Goal: Transaction & Acquisition: Book appointment/travel/reservation

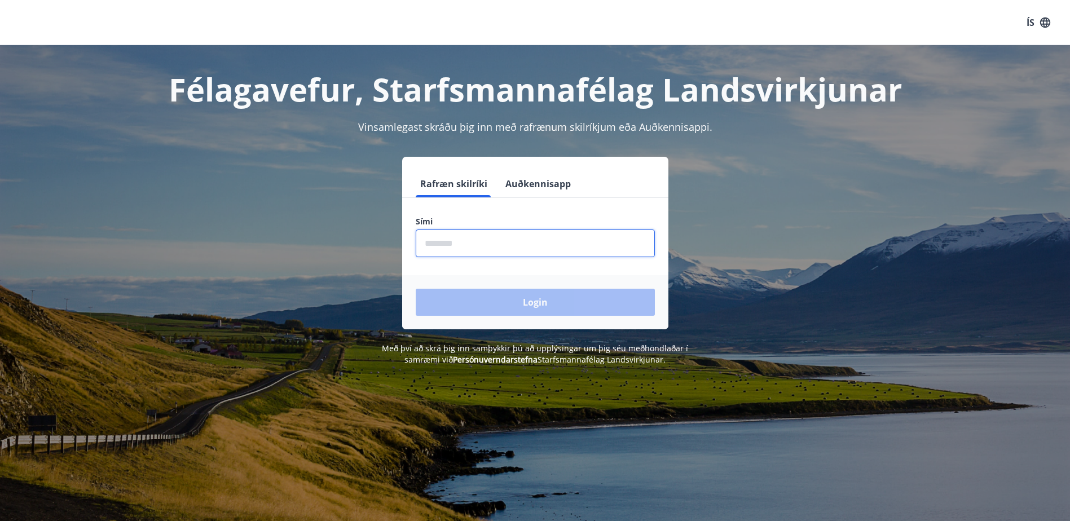
click at [520, 239] on input "phone" at bounding box center [535, 244] width 239 height 28
type input "********"
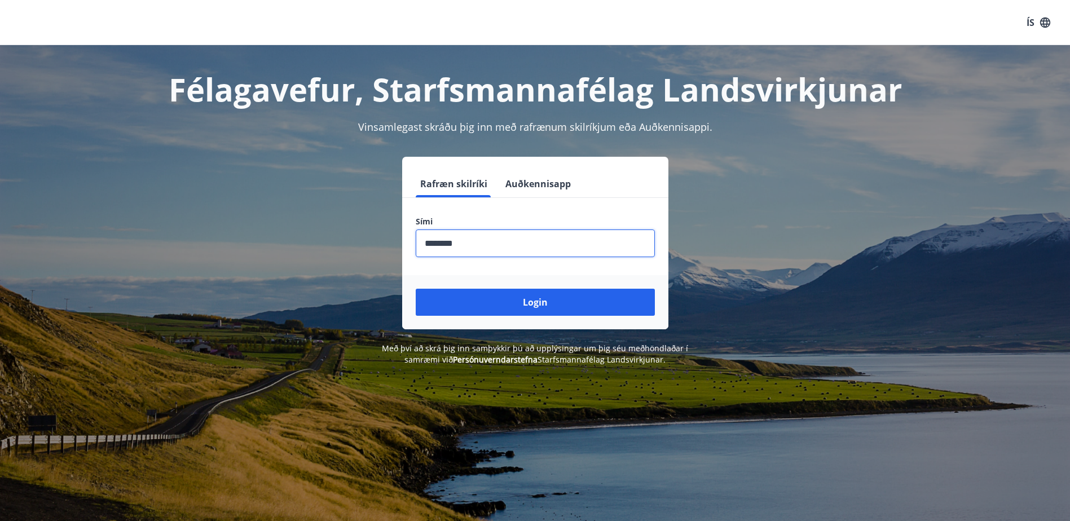
click at [537, 186] on button "Auðkennisapp" at bounding box center [538, 183] width 74 height 27
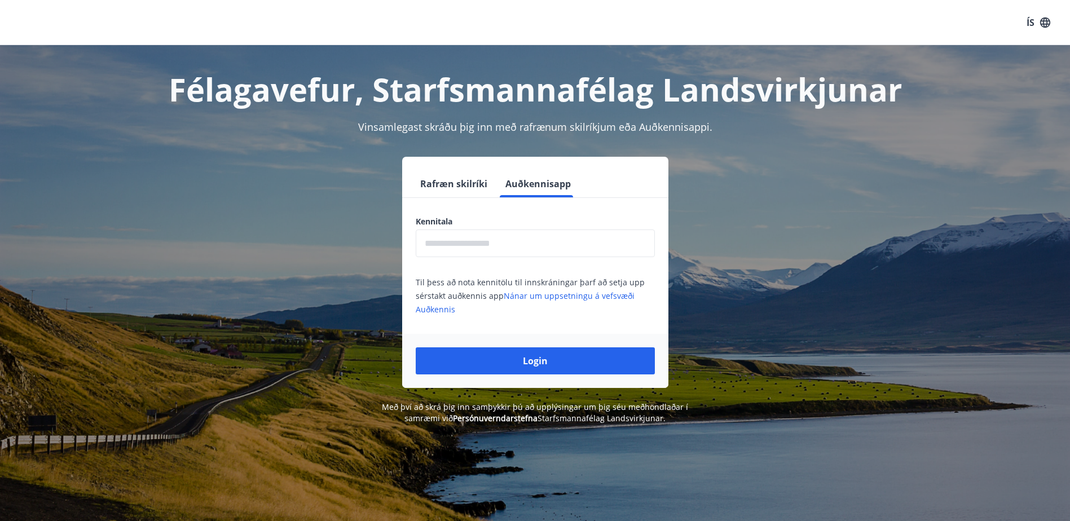
click at [491, 246] on input "text" at bounding box center [535, 244] width 239 height 28
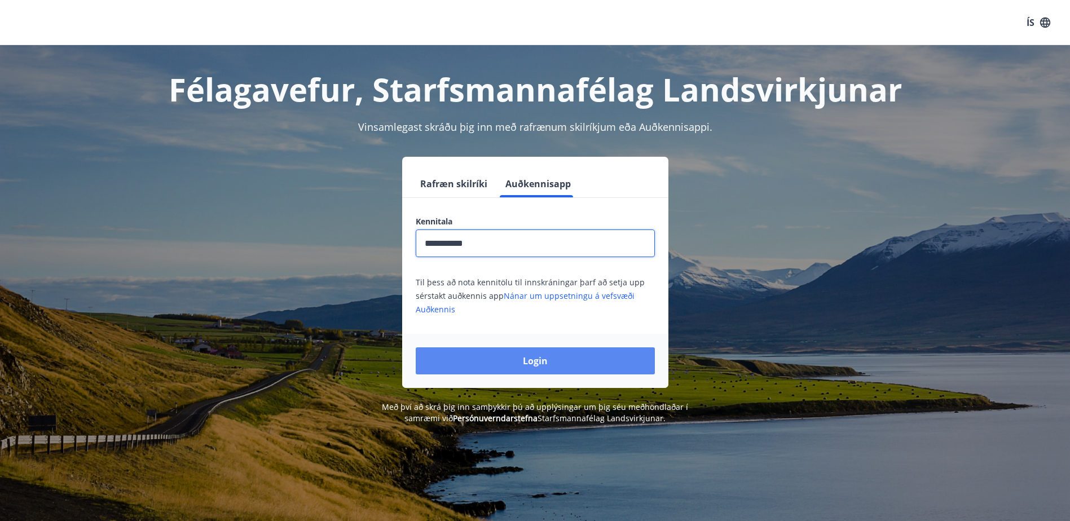
type input "**********"
click at [482, 355] on button "Login" at bounding box center [535, 360] width 239 height 27
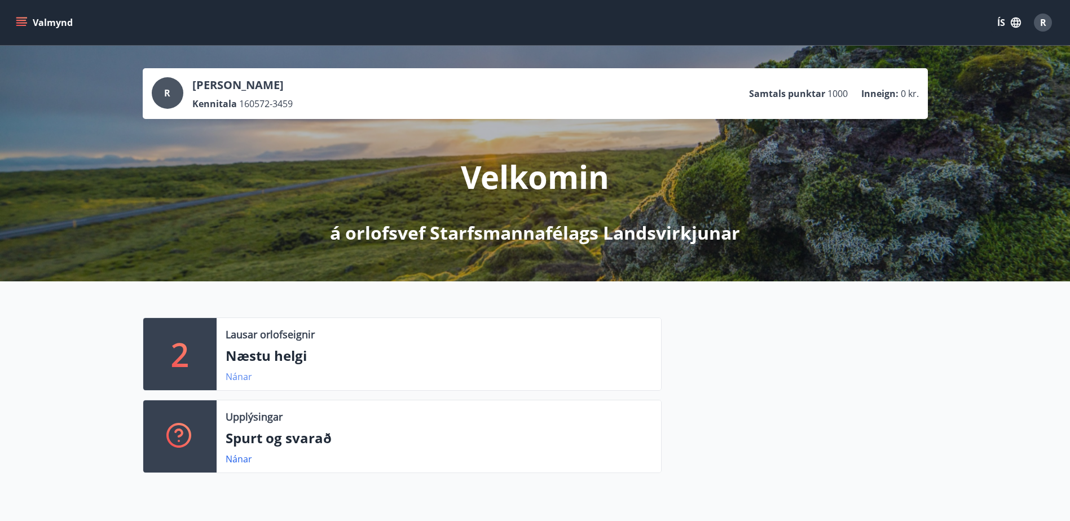
click at [233, 376] on link "Nánar" at bounding box center [239, 377] width 27 height 12
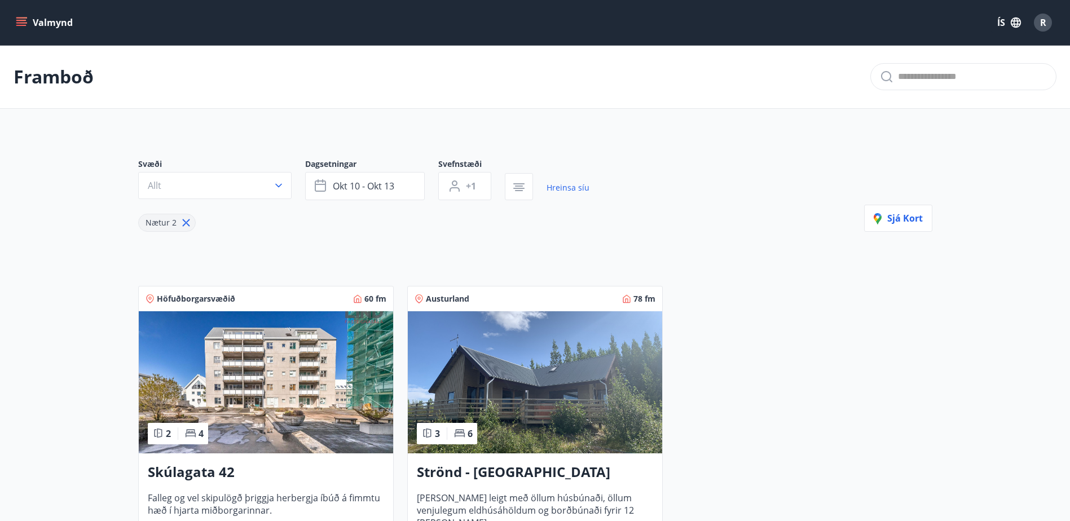
click at [19, 21] on icon "menu" at bounding box center [21, 20] width 10 height 1
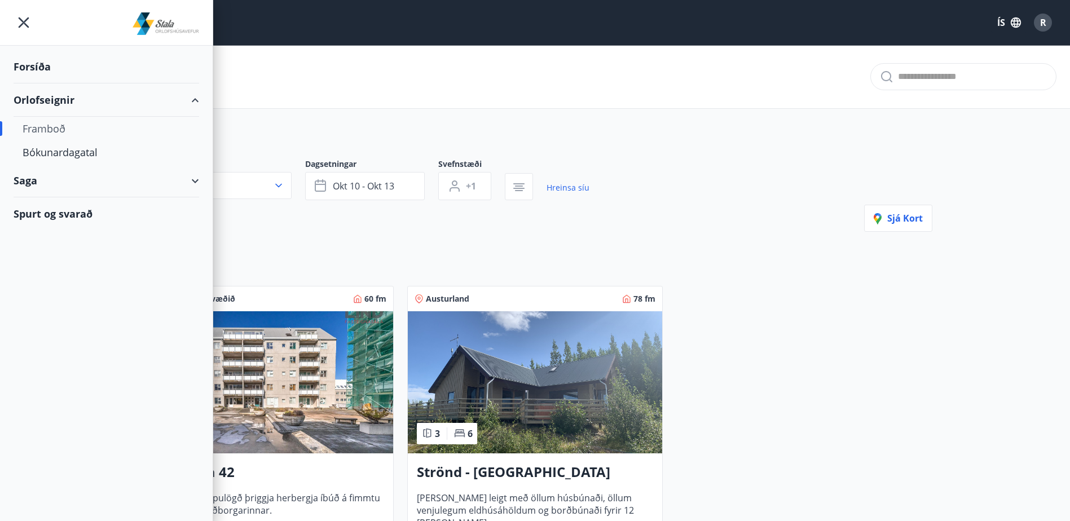
click at [43, 120] on div "Framboð" at bounding box center [107, 129] width 168 height 24
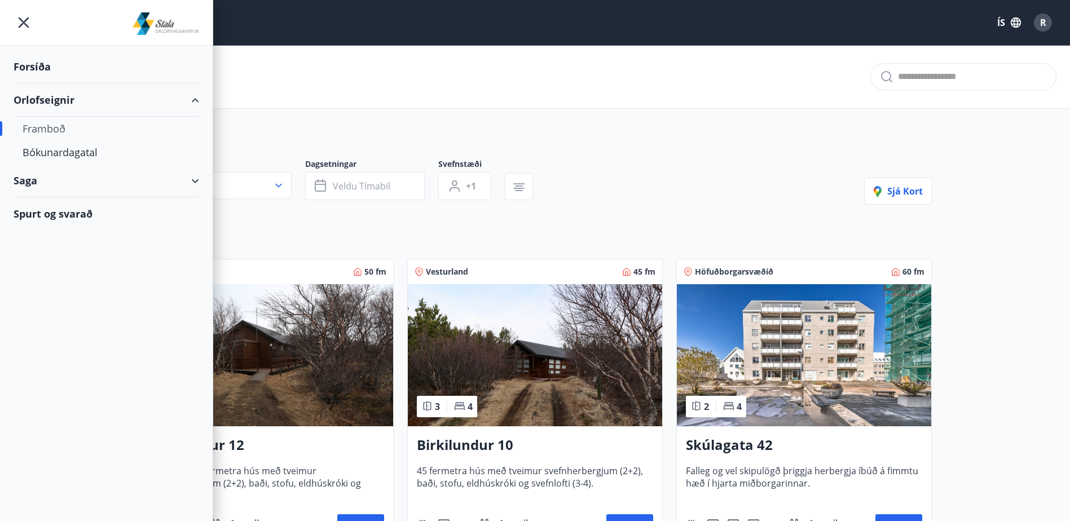
type input "*"
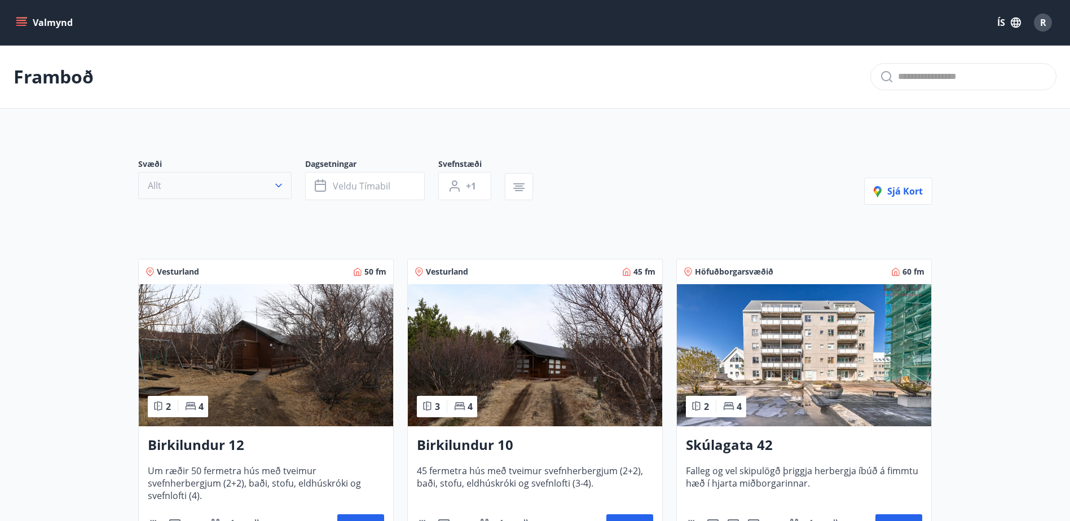
click at [272, 183] on button "Allt" at bounding box center [214, 185] width 153 height 27
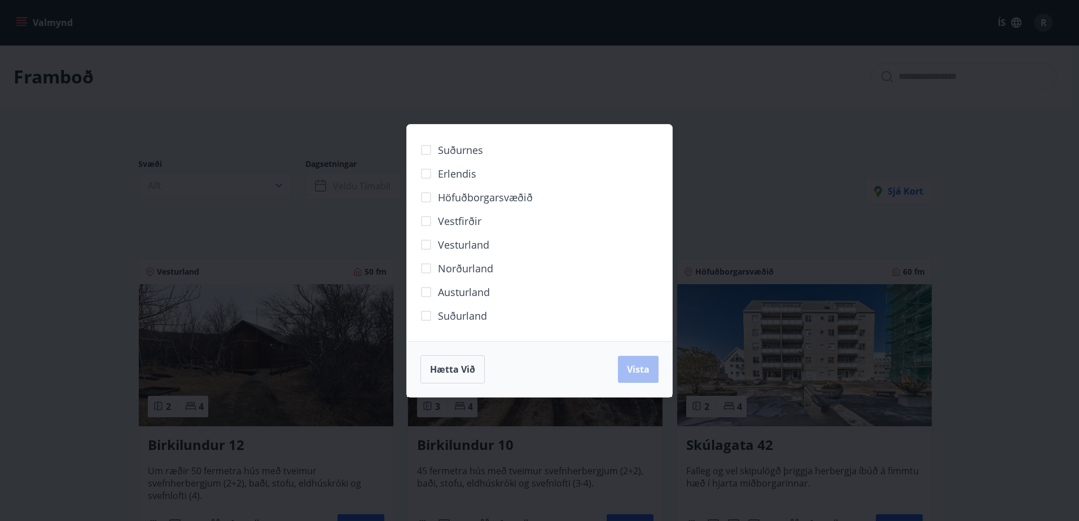
click at [451, 287] on span "Austurland" at bounding box center [464, 292] width 52 height 15
click at [628, 363] on span "Vista" at bounding box center [638, 369] width 23 height 12
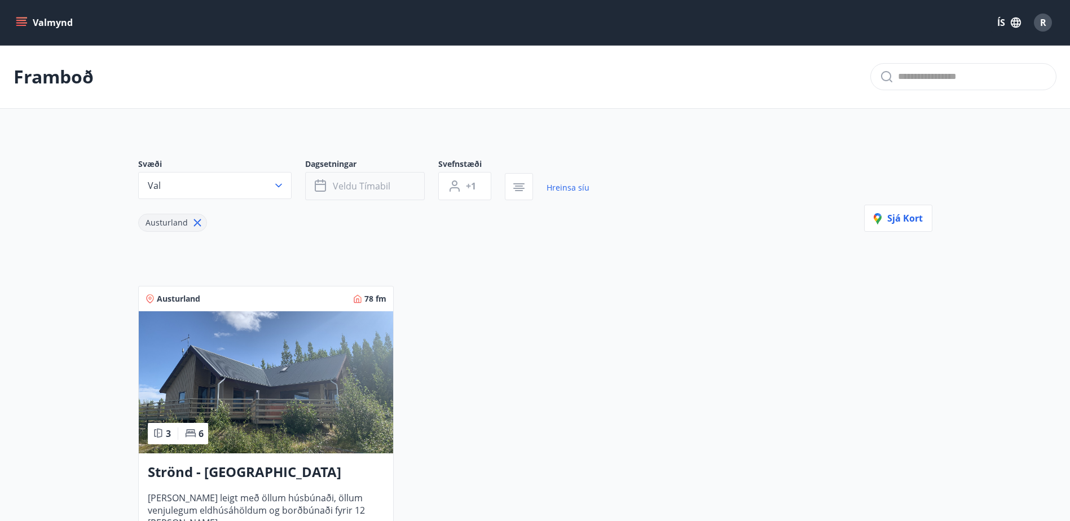
click at [358, 182] on span "Veldu tímabil" at bounding box center [362, 186] width 58 height 12
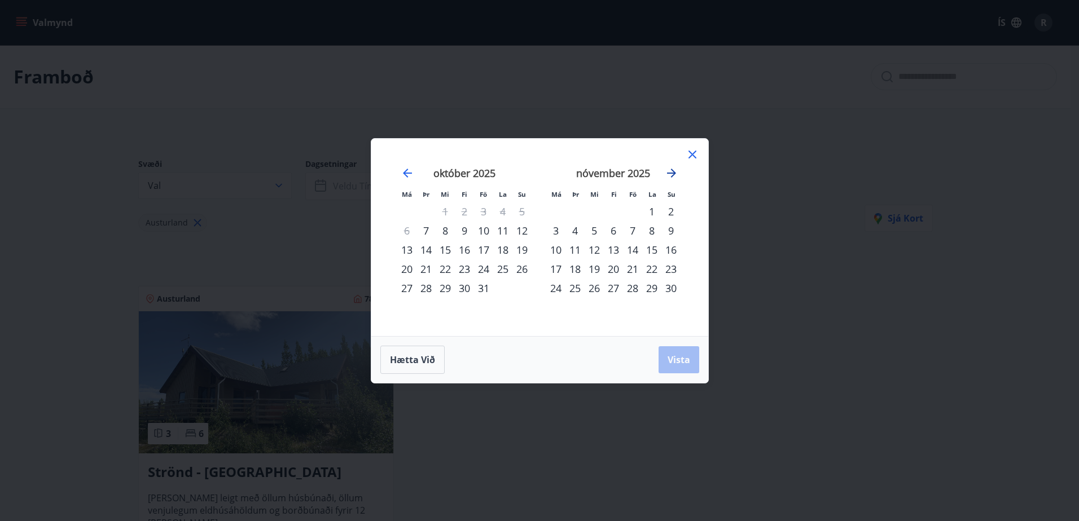
click at [669, 177] on icon "Move forward to switch to the next month." at bounding box center [671, 173] width 14 height 14
click at [669, 173] on icon "Move forward to switch to the next month." at bounding box center [671, 173] width 9 height 9
click at [403, 169] on icon "Move backward to switch to the previous month." at bounding box center [407, 173] width 14 height 14
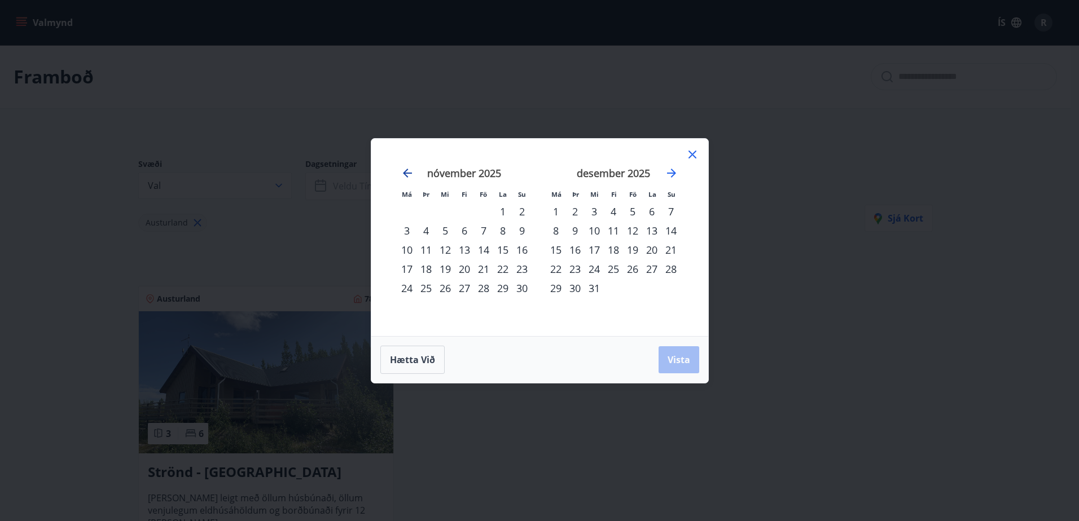
click at [403, 169] on icon "Move backward to switch to the previous month." at bounding box center [407, 173] width 14 height 14
click at [692, 157] on icon at bounding box center [692, 155] width 14 height 14
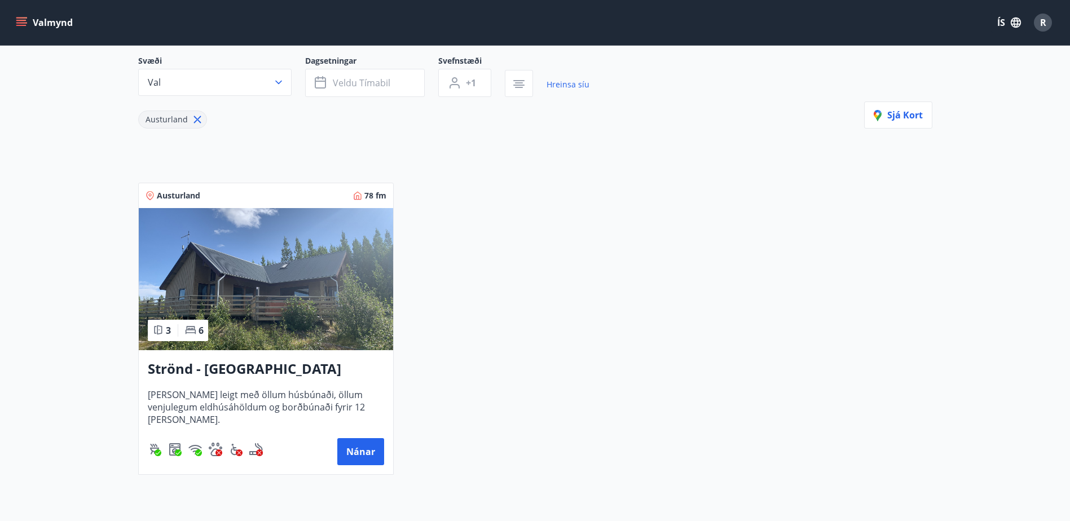
scroll to position [113, 0]
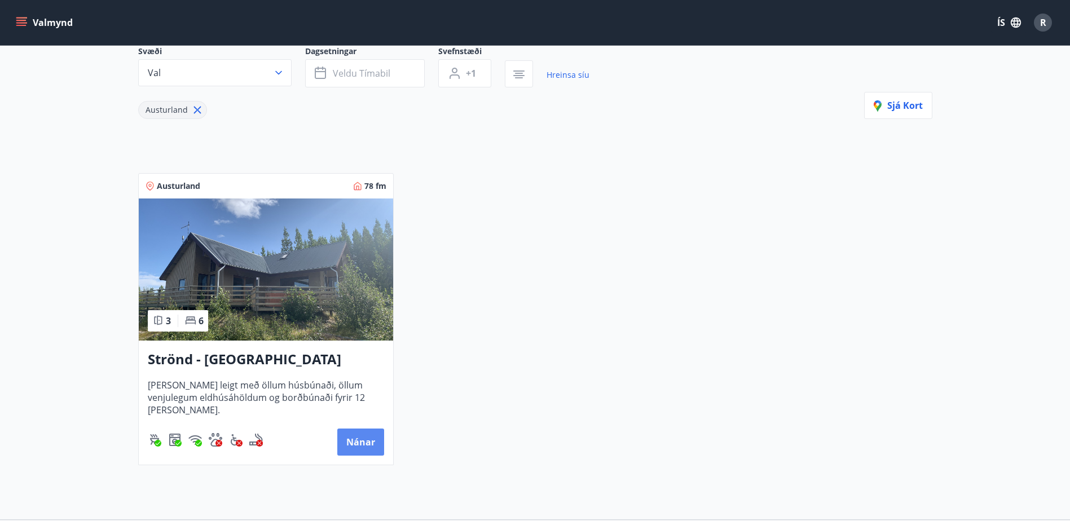
click at [358, 436] on button "Nánar" at bounding box center [360, 442] width 47 height 27
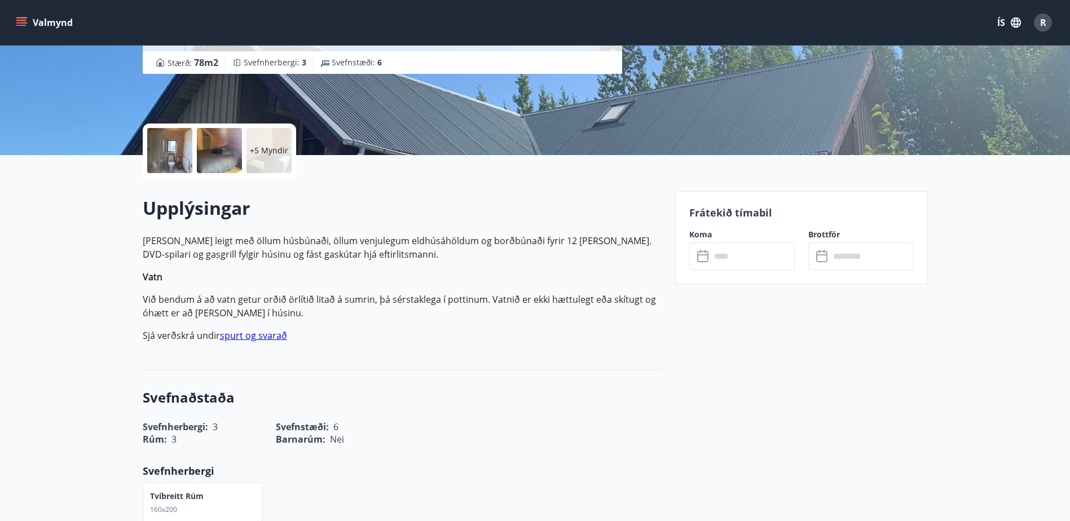
scroll to position [226, 0]
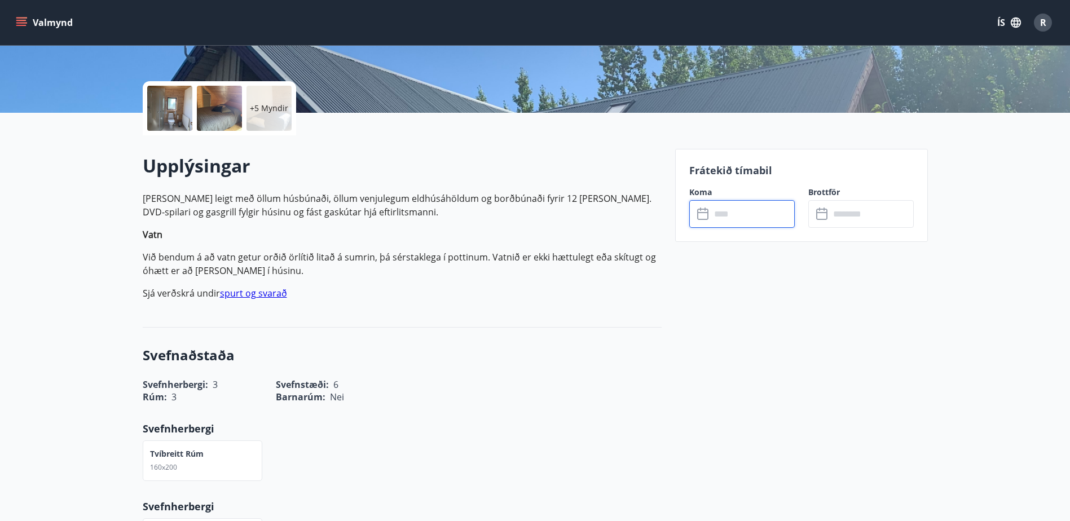
click at [754, 218] on input "text" at bounding box center [753, 214] width 84 height 28
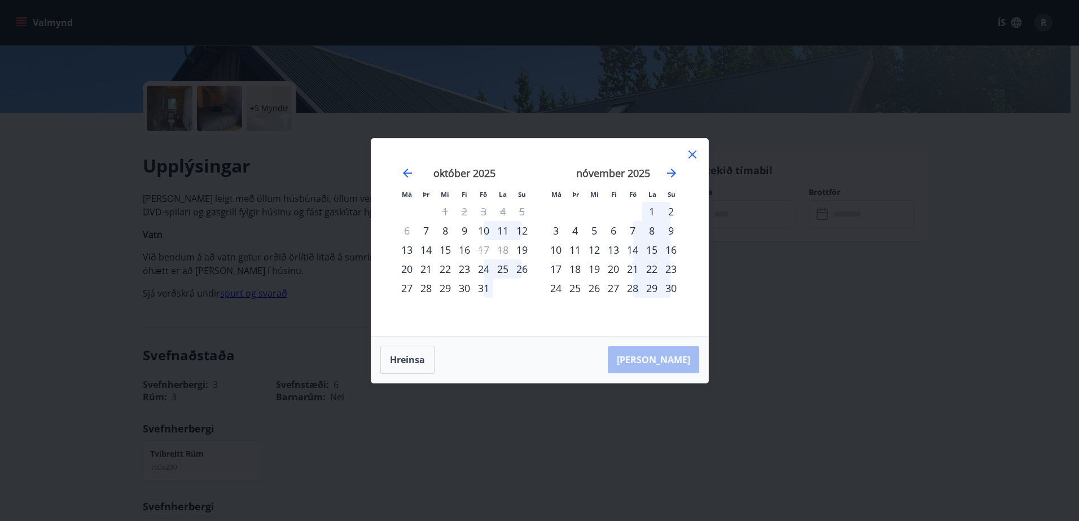
click at [481, 270] on div "24" at bounding box center [483, 268] width 19 height 19
click at [522, 271] on div "26" at bounding box center [521, 268] width 19 height 19
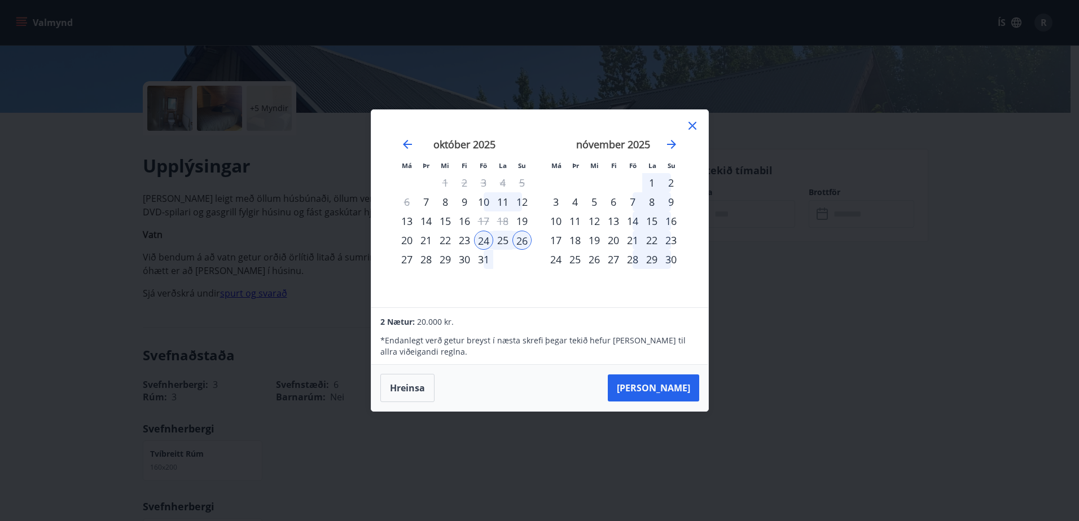
click at [469, 240] on div "23" at bounding box center [464, 240] width 19 height 19
click at [694, 129] on icon at bounding box center [692, 126] width 8 height 8
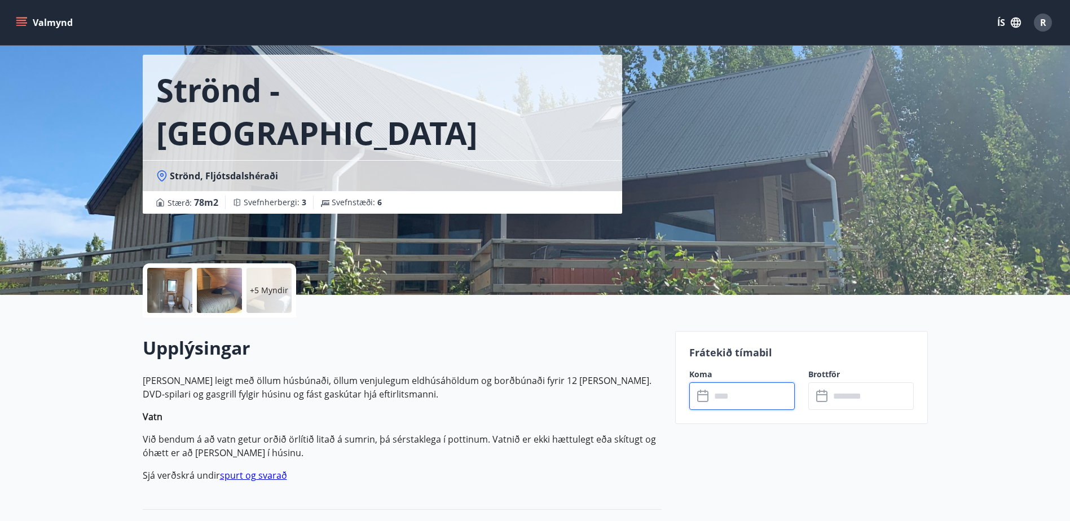
scroll to position [0, 0]
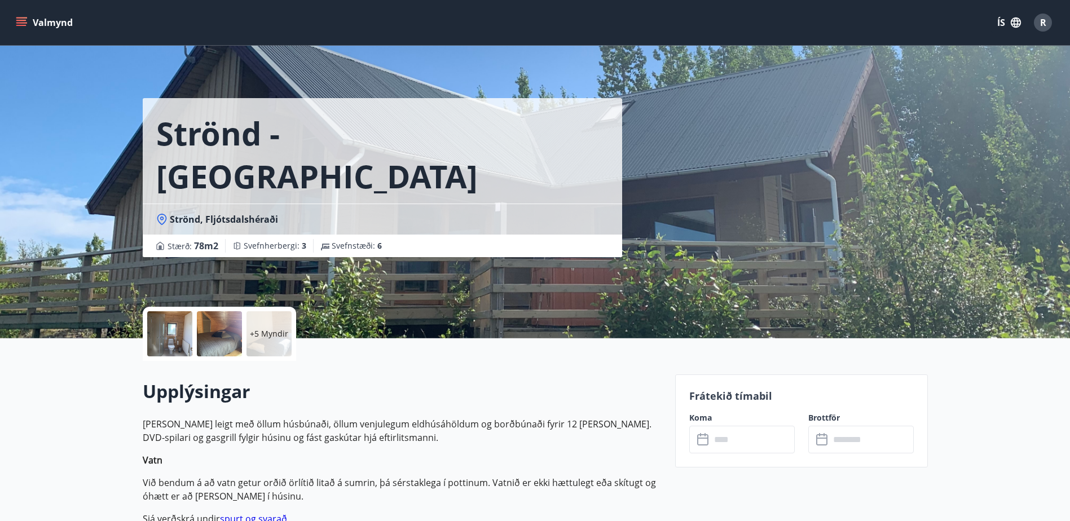
click at [25, 19] on icon "menu" at bounding box center [21, 22] width 11 height 11
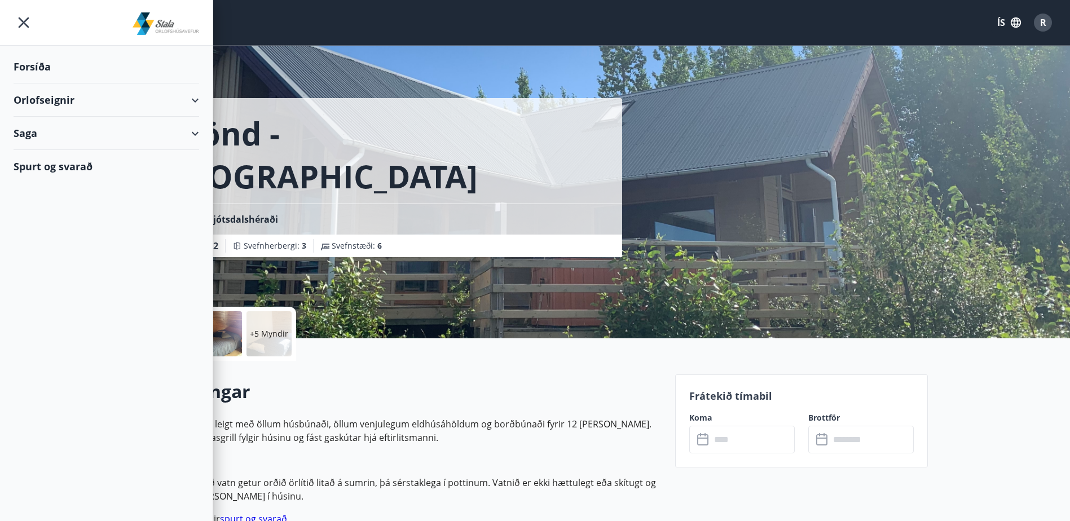
click at [190, 99] on div "Orlofseignir" at bounding box center [107, 99] width 186 height 33
click at [53, 131] on div "Framboð" at bounding box center [107, 129] width 168 height 24
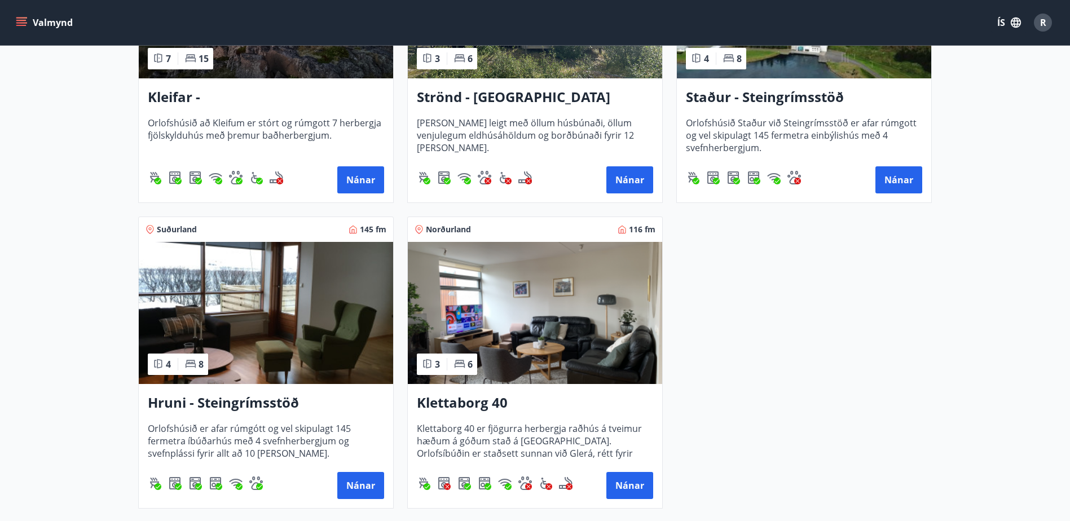
scroll to position [677, 0]
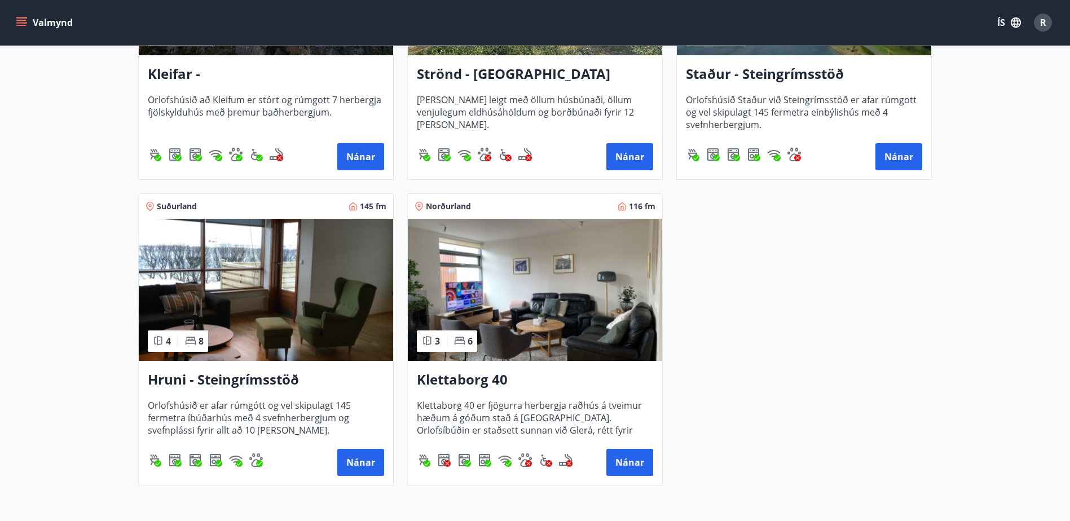
click at [244, 261] on img at bounding box center [266, 290] width 254 height 142
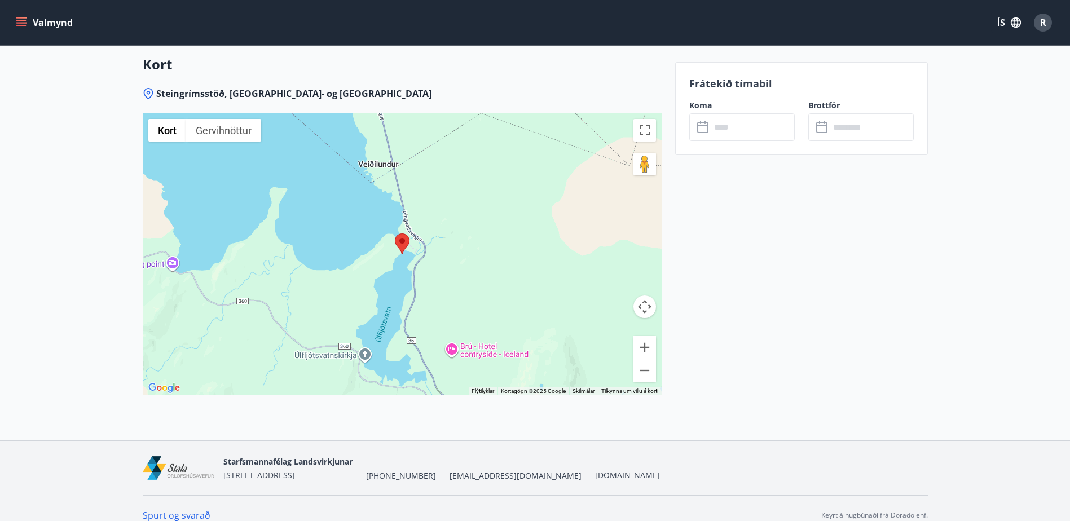
scroll to position [1581, 0]
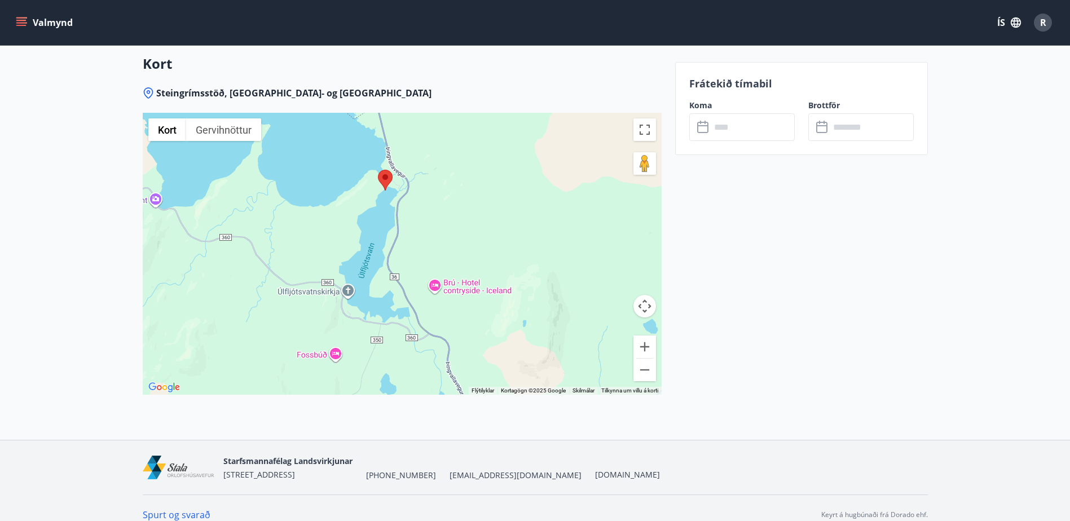
drag, startPoint x: 453, startPoint y: 287, endPoint x: 436, endPoint y: 224, distance: 65.4
click at [436, 224] on div at bounding box center [402, 254] width 519 height 282
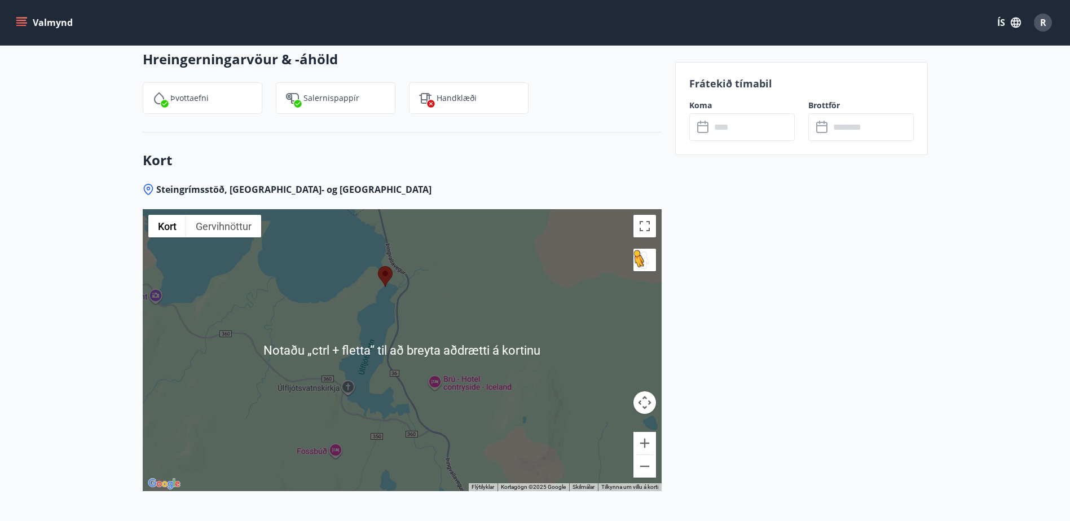
click at [648, 209] on div at bounding box center [402, 209] width 519 height 0
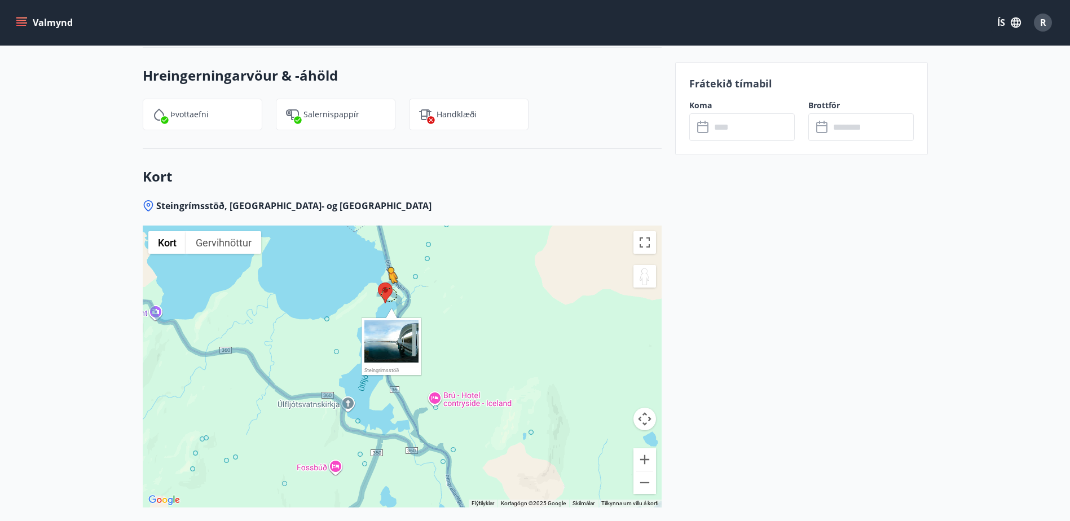
drag, startPoint x: 649, startPoint y: 260, endPoint x: 389, endPoint y: 280, distance: 260.8
click at [389, 280] on div "Ýttu á Alt + Enter til að draga með lyklaborðinu. Notaðu örvalyklana til að fær…" at bounding box center [402, 367] width 519 height 282
